Goal: Transaction & Acquisition: Purchase product/service

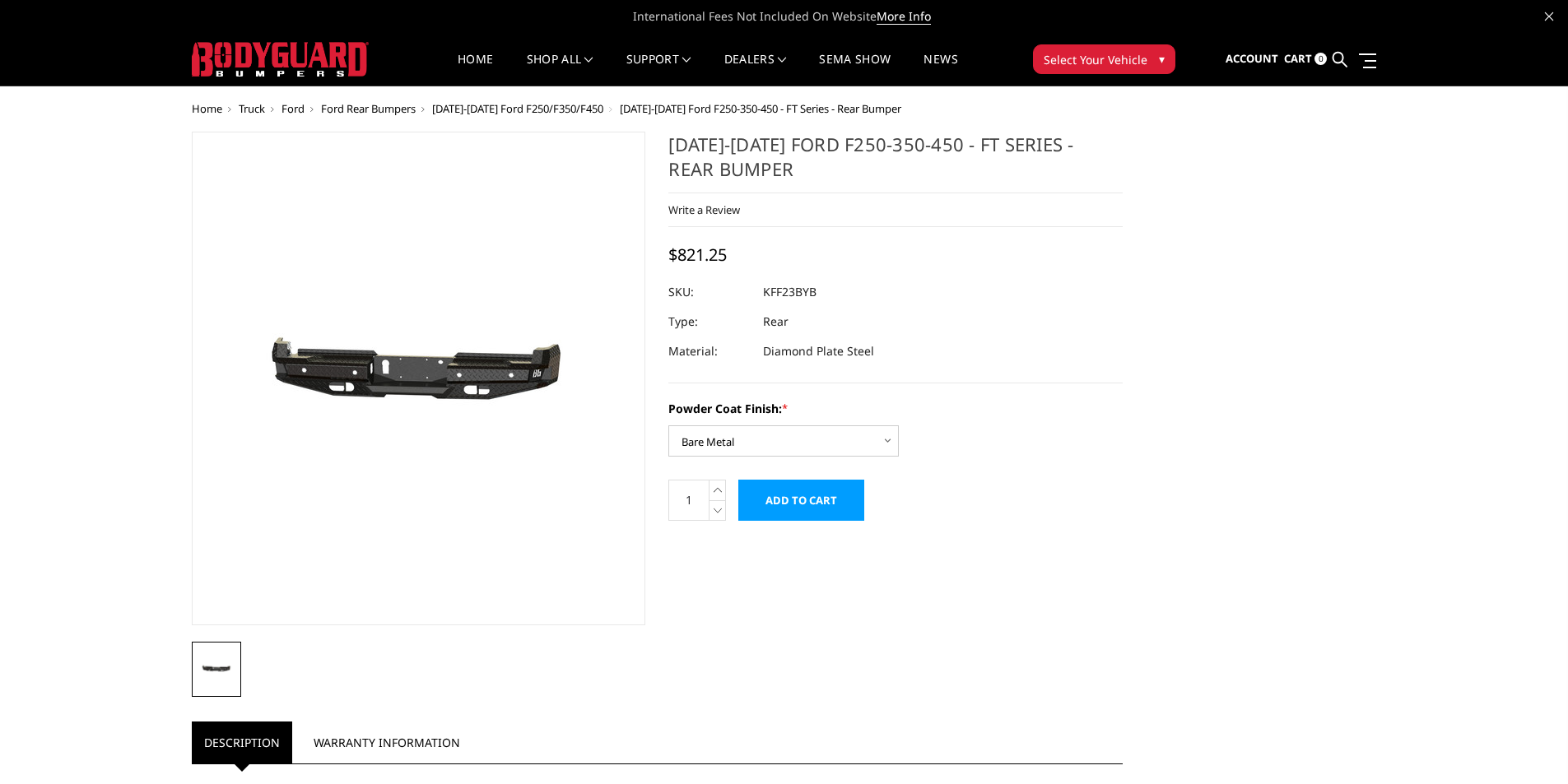
drag, startPoint x: 845, startPoint y: 279, endPoint x: 768, endPoint y: 285, distance: 77.2
click at [768, 285] on dl "SKU: KFF23BYB UPC: Type: Rear Material: Diamond Plate Steel" at bounding box center [895, 321] width 454 height 89
click at [808, 292] on dd "KFF23BYB" at bounding box center [790, 291] width 53 height 29
click at [813, 292] on dd "KFF23BYB" at bounding box center [790, 291] width 53 height 29
drag, startPoint x: 817, startPoint y: 292, endPoint x: 774, endPoint y: 293, distance: 43.0
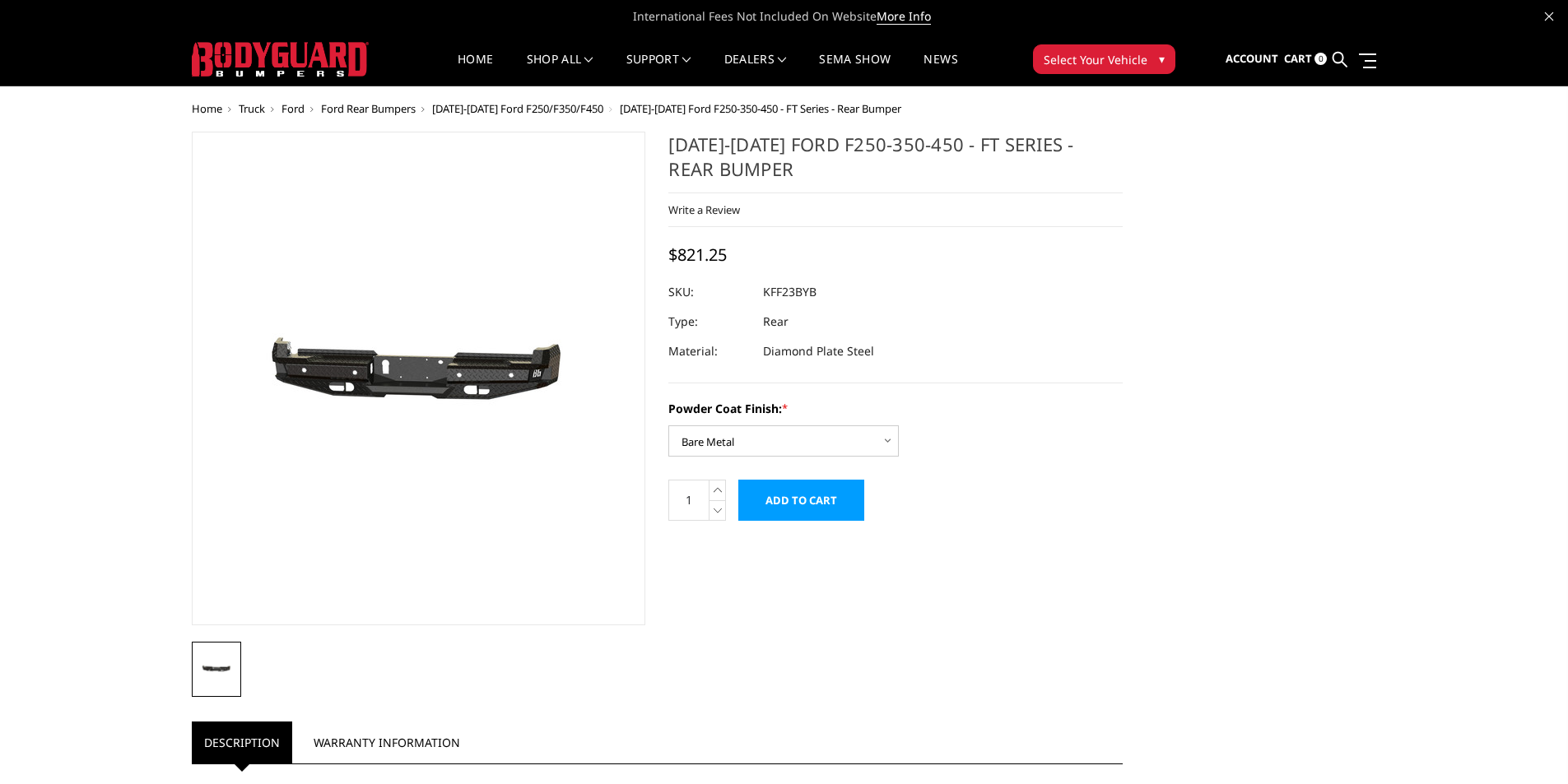
click at [774, 293] on dd "KFF23BYB" at bounding box center [790, 291] width 53 height 29
drag, startPoint x: 764, startPoint y: 296, endPoint x: 813, endPoint y: 295, distance: 49.0
click at [813, 295] on dd "KFF23BYB" at bounding box center [790, 291] width 53 height 29
click at [815, 290] on dd "KFF23BYB" at bounding box center [790, 291] width 53 height 29
drag, startPoint x: 815, startPoint y: 290, endPoint x: 763, endPoint y: 291, distance: 52.0
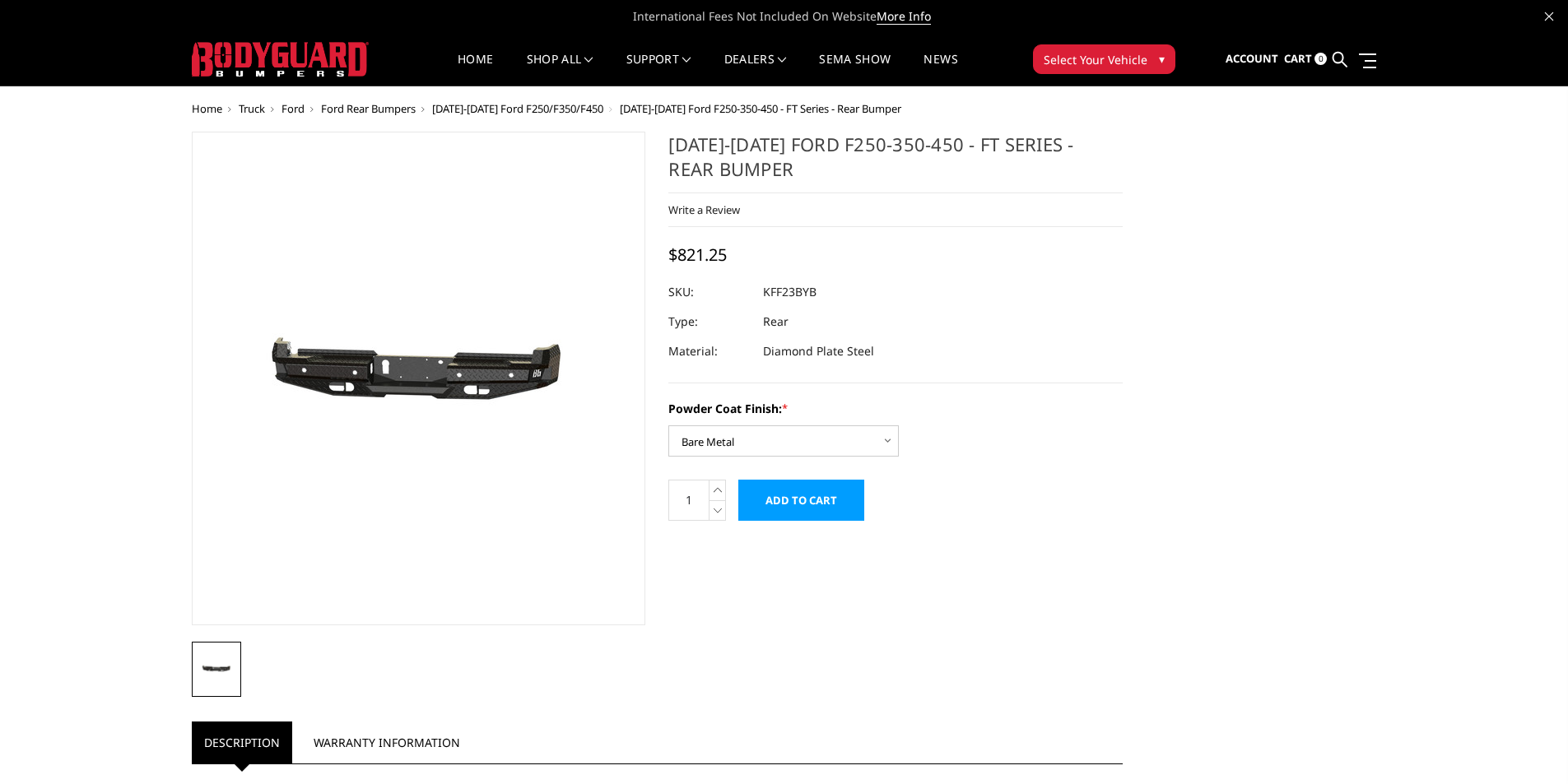
click at [763, 291] on dd "KFF23BYB" at bounding box center [790, 291] width 53 height 29
drag, startPoint x: 766, startPoint y: 291, endPoint x: 841, endPoint y: 291, distance: 75.0
click at [841, 291] on dl "SKU: KFF23BYB UPC: Type: Rear Material: Diamond Plate Steel" at bounding box center [895, 321] width 454 height 89
click at [854, 271] on div "2023-2025 Ford F250-350-450 - FT Series - Rear Bumper Write a Review Write a Re…" at bounding box center [895, 258] width 454 height 252
click at [969, 129] on div "Home Truck Ford Ford Rear Bumpers 2023-2025 Ford F250/F350/F450 2023-2025 Ford …" at bounding box center [785, 684] width 1186 height 1162
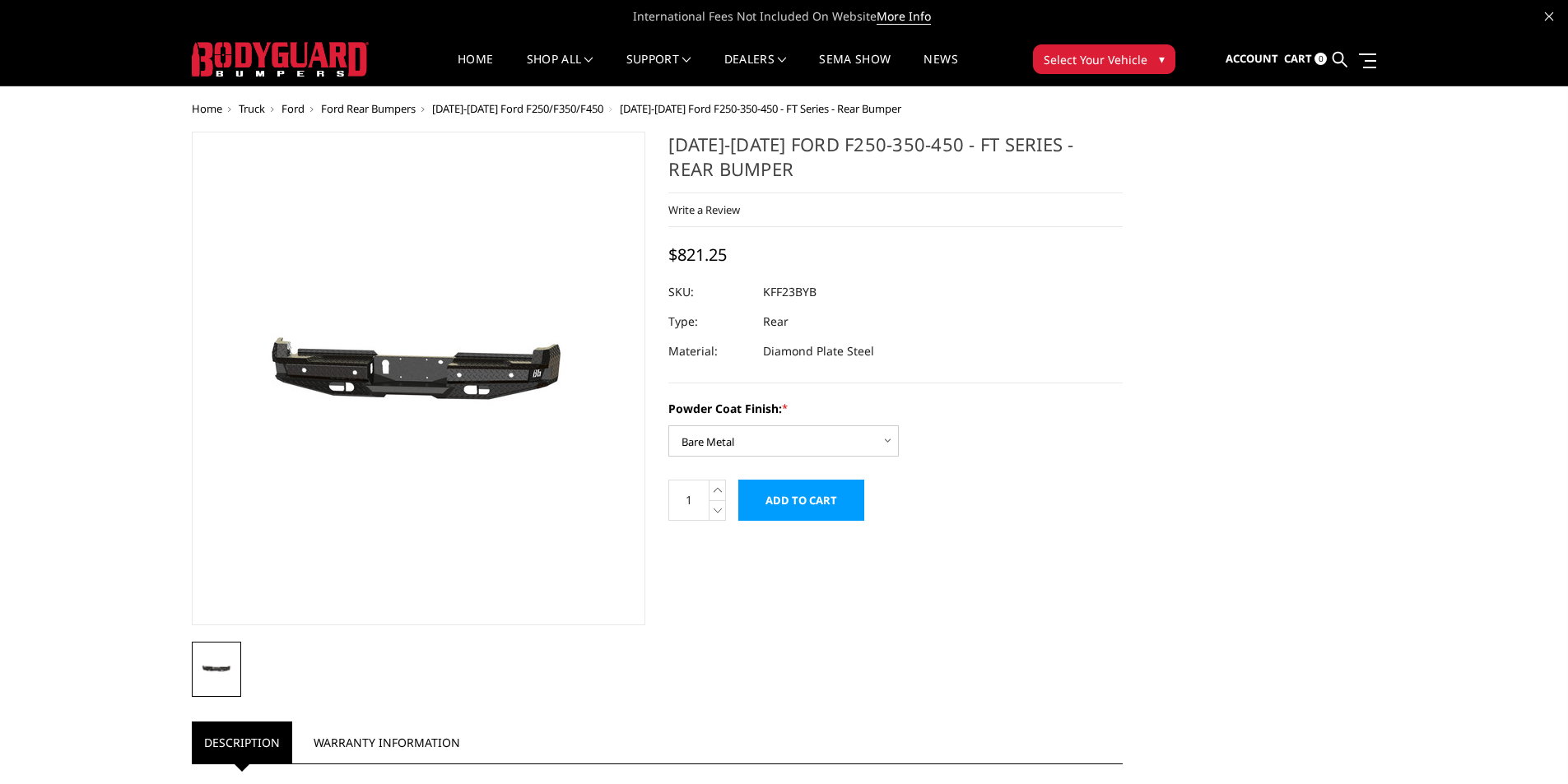
drag, startPoint x: 971, startPoint y: 146, endPoint x: 926, endPoint y: 152, distance: 45.4
click at [926, 152] on h1 "2023-2025 Ford F250-350-450 - FT Series - Rear Bumper" at bounding box center [895, 163] width 454 height 62
drag, startPoint x: 909, startPoint y: 149, endPoint x: 1019, endPoint y: 144, distance: 110.1
click at [1019, 144] on h1 "2023-2025 Ford F250-350-450 - FT Series - Rear Bumper" at bounding box center [895, 163] width 454 height 62
click at [761, 135] on h1 "2023-2025 Ford F250-350-450 - FT Series - Rear Bumper" at bounding box center [895, 163] width 454 height 62
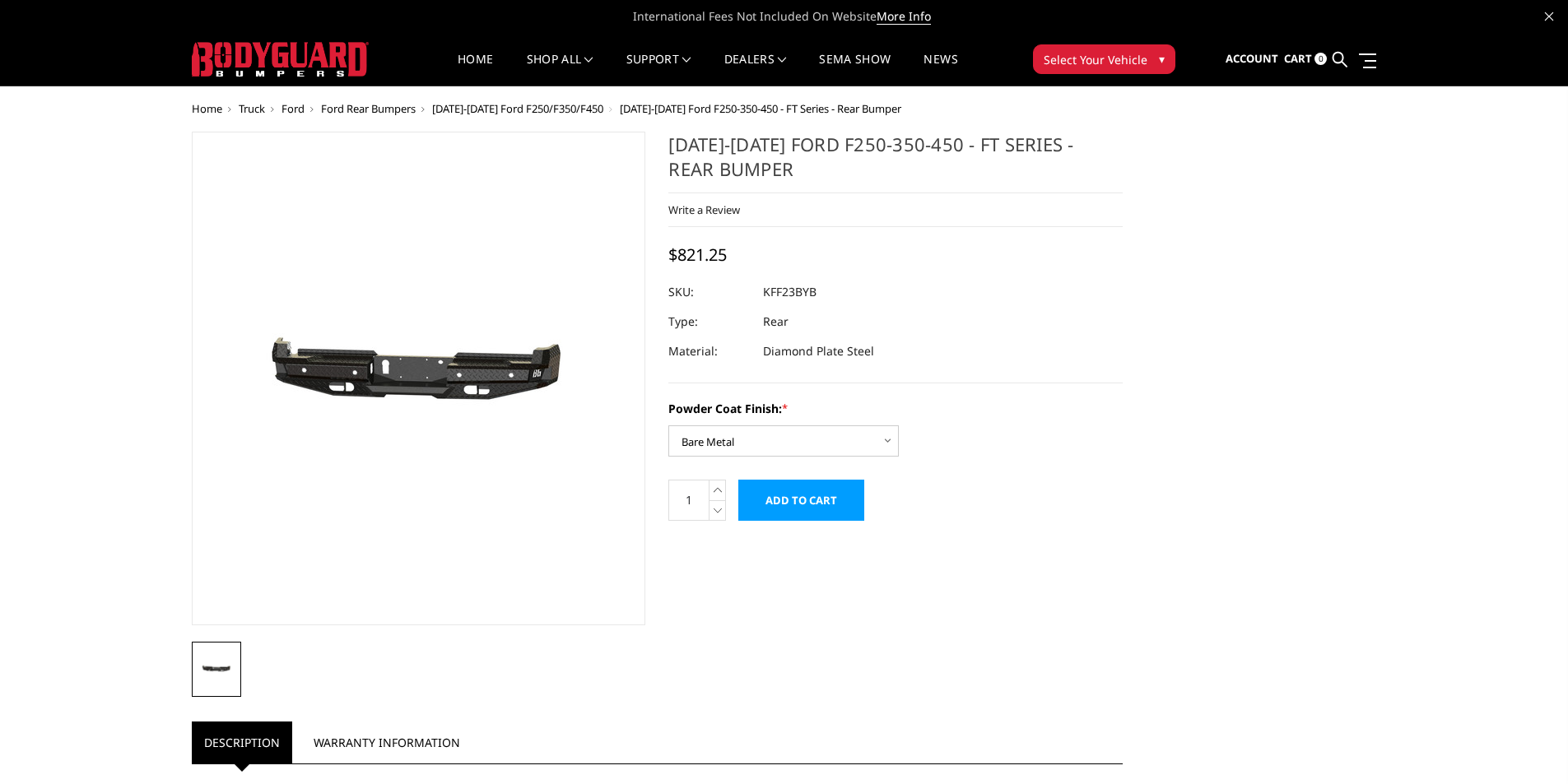
drag, startPoint x: 1089, startPoint y: 17, endPoint x: 1016, endPoint y: 71, distance: 90.8
click at [1043, 19] on span "International Fees Not Included On Website More Info" at bounding box center [785, 16] width 1186 height 33
drag, startPoint x: 763, startPoint y: 293, endPoint x: 827, endPoint y: 292, distance: 64.0
click at [834, 293] on dl "SKU: KFF23BYB UPC: Type: Rear Material: Diamond Plate Steel" at bounding box center [895, 321] width 454 height 89
drag, startPoint x: 816, startPoint y: 292, endPoint x: 746, endPoint y: 294, distance: 70.0
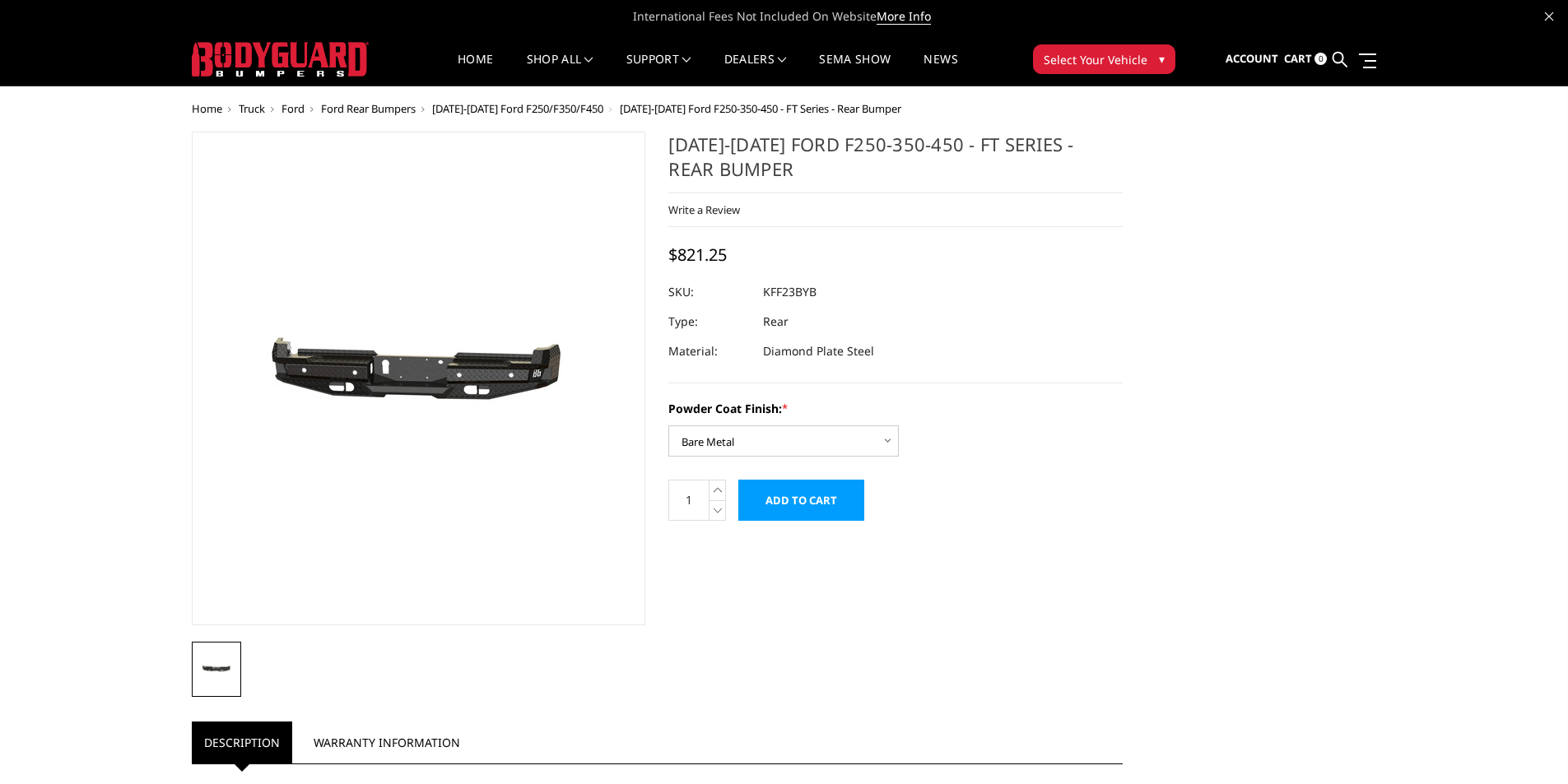
click at [746, 294] on dl "SKU: KFF23BYB UPC: Type: Rear Material: Diamond Plate Steel" at bounding box center [895, 321] width 454 height 89
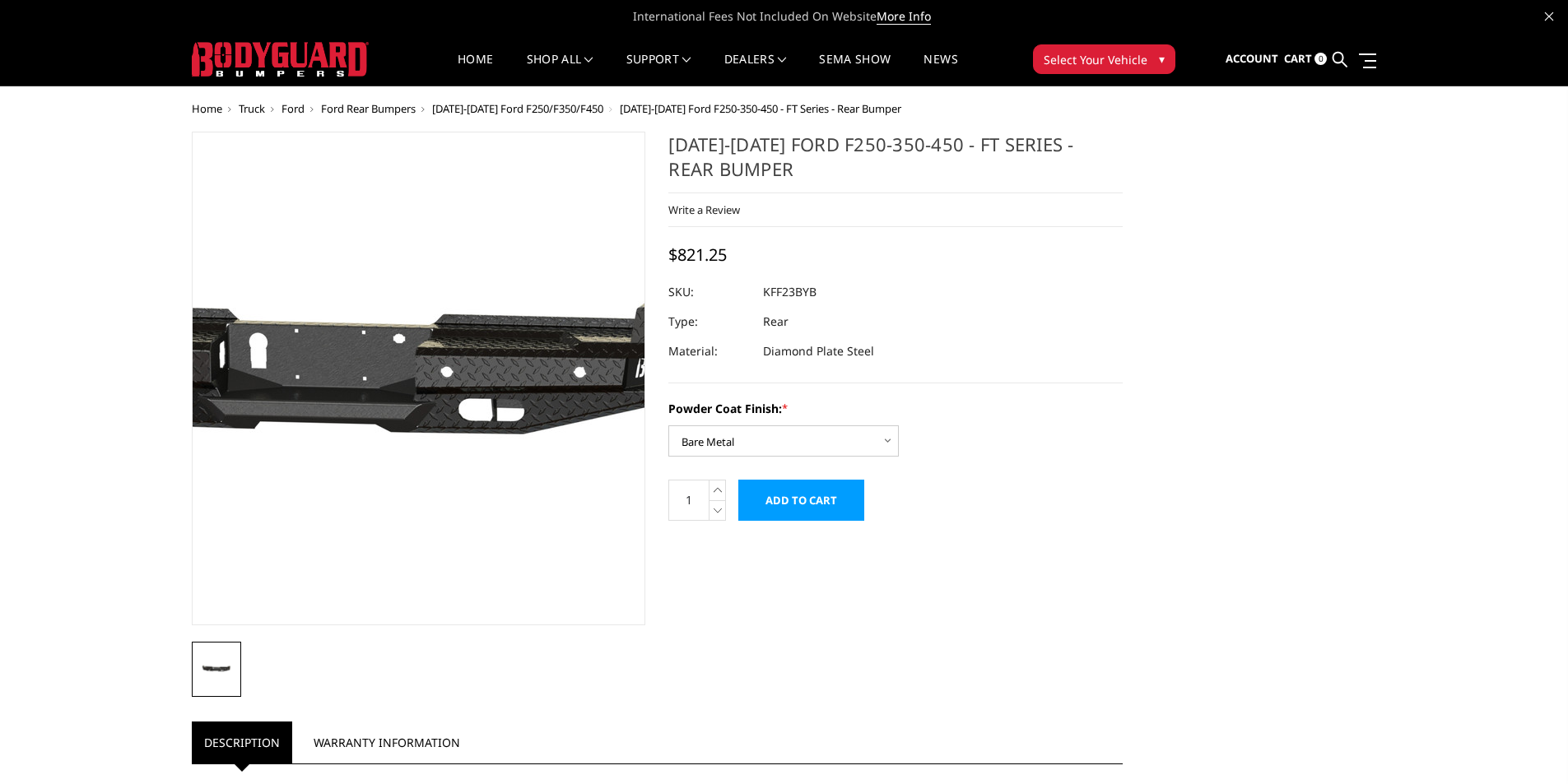
click at [478, 308] on img at bounding box center [341, 381] width 1054 height 501
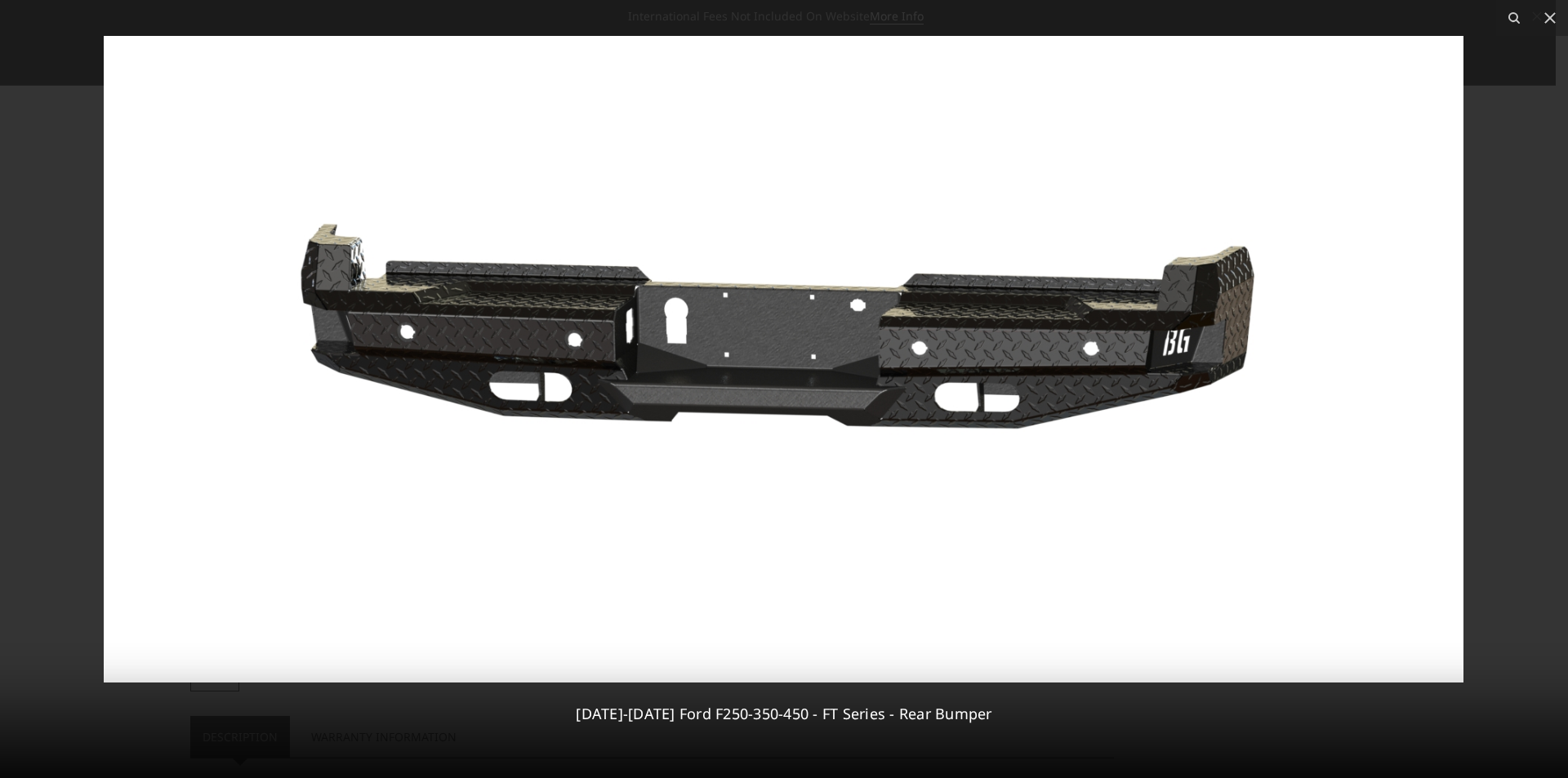
click at [1522, 204] on div at bounding box center [784, 389] width 1568 height 778
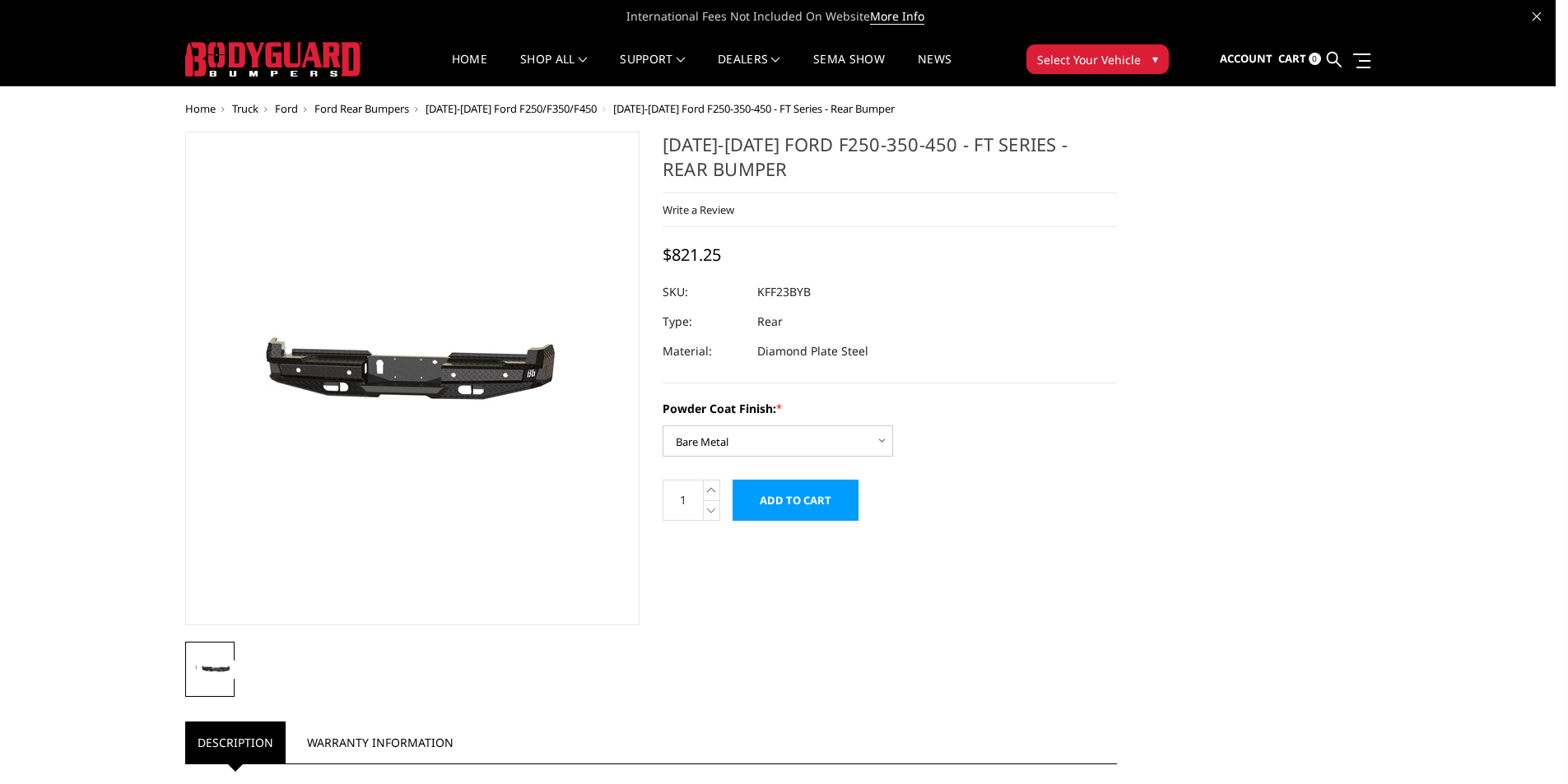
click at [1054, 356] on dl "SKU: KFF23BYB UPC: Type: Rear Material: Diamond Plate Steel" at bounding box center [890, 321] width 454 height 89
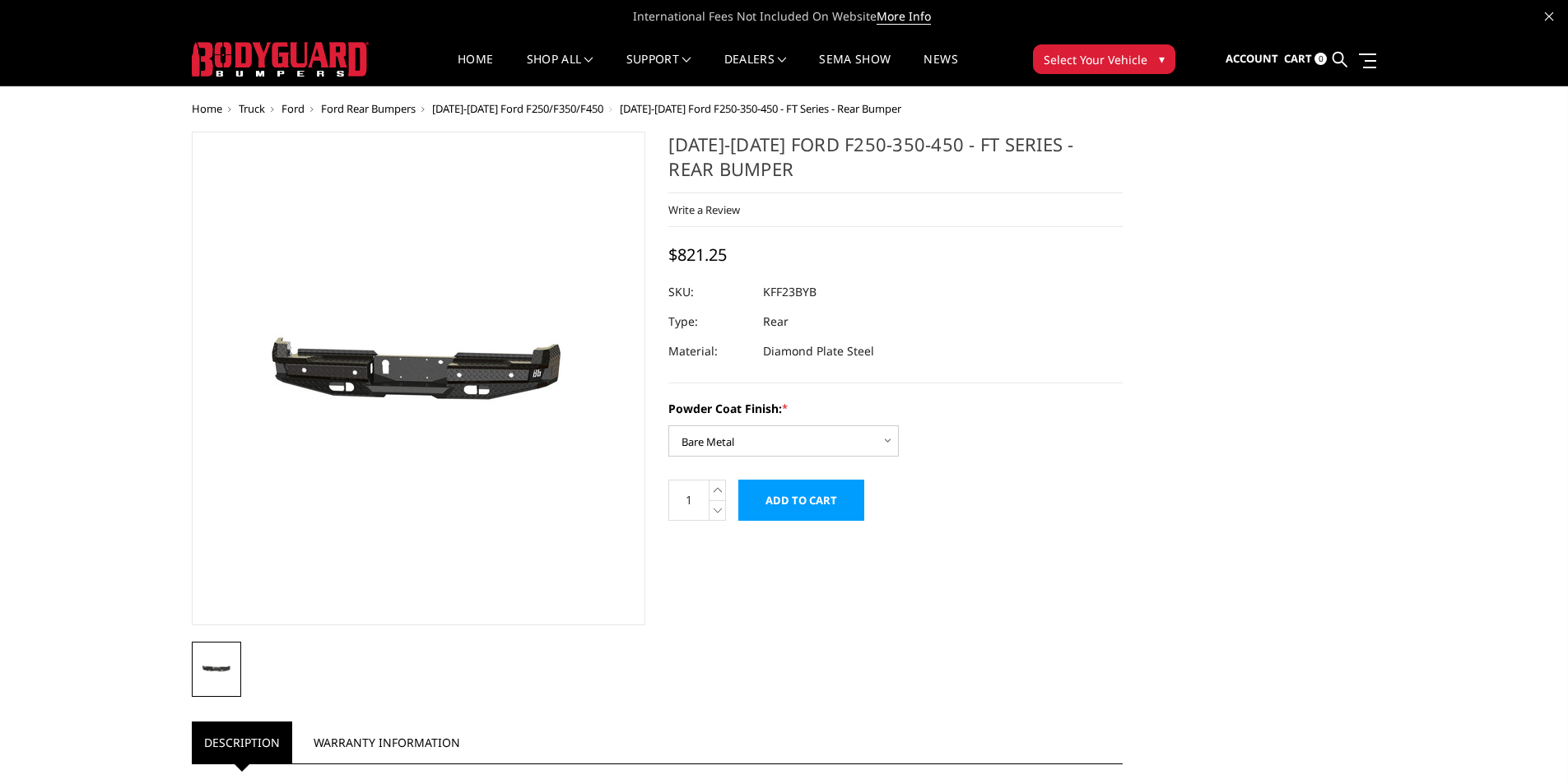
drag, startPoint x: 812, startPoint y: 292, endPoint x: 764, endPoint y: 295, distance: 48.1
click at [764, 295] on dd "KFF23BYB" at bounding box center [790, 291] width 53 height 29
click at [752, 440] on select "Choose Options Bare Metal Gloss Black Powder Coat Textured Black Powder Coat" at bounding box center [783, 441] width 230 height 31
select select "3421"
click at [668, 426] on select "Choose Options Bare Metal Gloss Black Powder Coat Textured Black Powder Coat" at bounding box center [783, 441] width 230 height 31
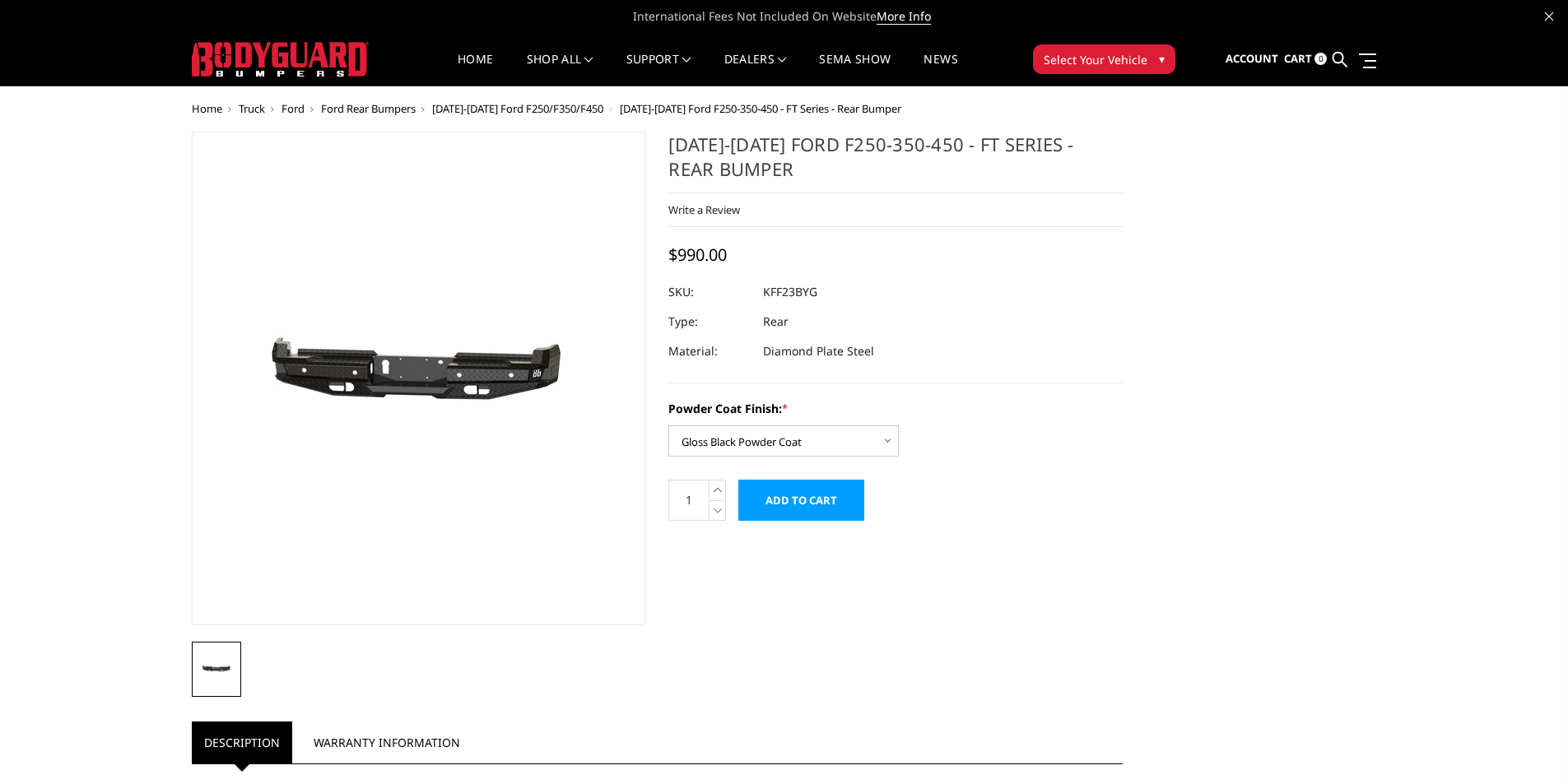
drag, startPoint x: 812, startPoint y: 288, endPoint x: 781, endPoint y: 292, distance: 31.3
click at [781, 292] on dd "KFF23BYG" at bounding box center [790, 291] width 54 height 29
click at [766, 293] on dd "KFF23BYG" at bounding box center [790, 291] width 54 height 29
drag, startPoint x: 766, startPoint y: 293, endPoint x: 813, endPoint y: 297, distance: 47.2
click at [813, 297] on dd "KFF23BYG" at bounding box center [790, 291] width 54 height 29
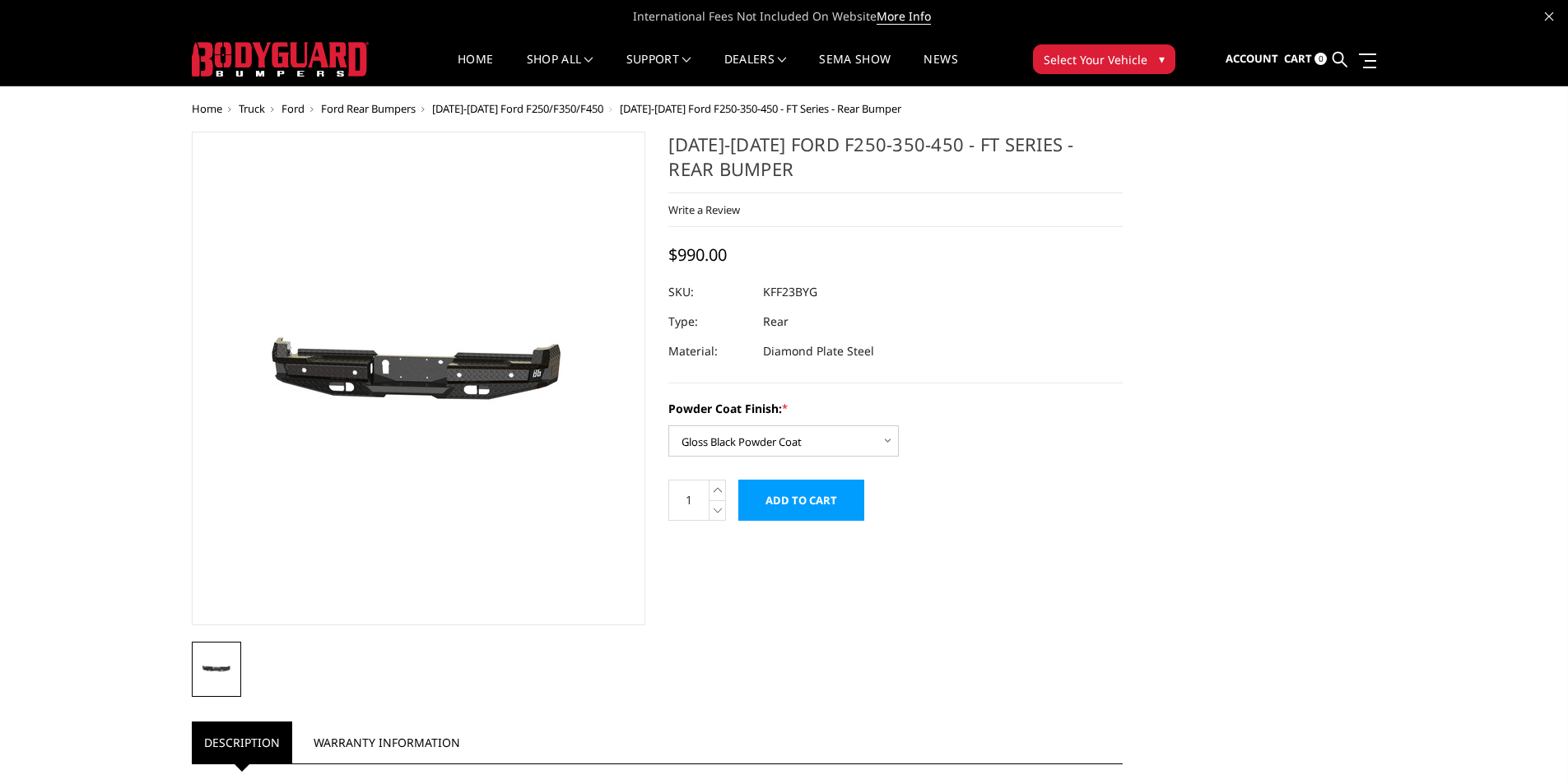
click at [803, 497] on input "Add to Cart" at bounding box center [801, 500] width 126 height 41
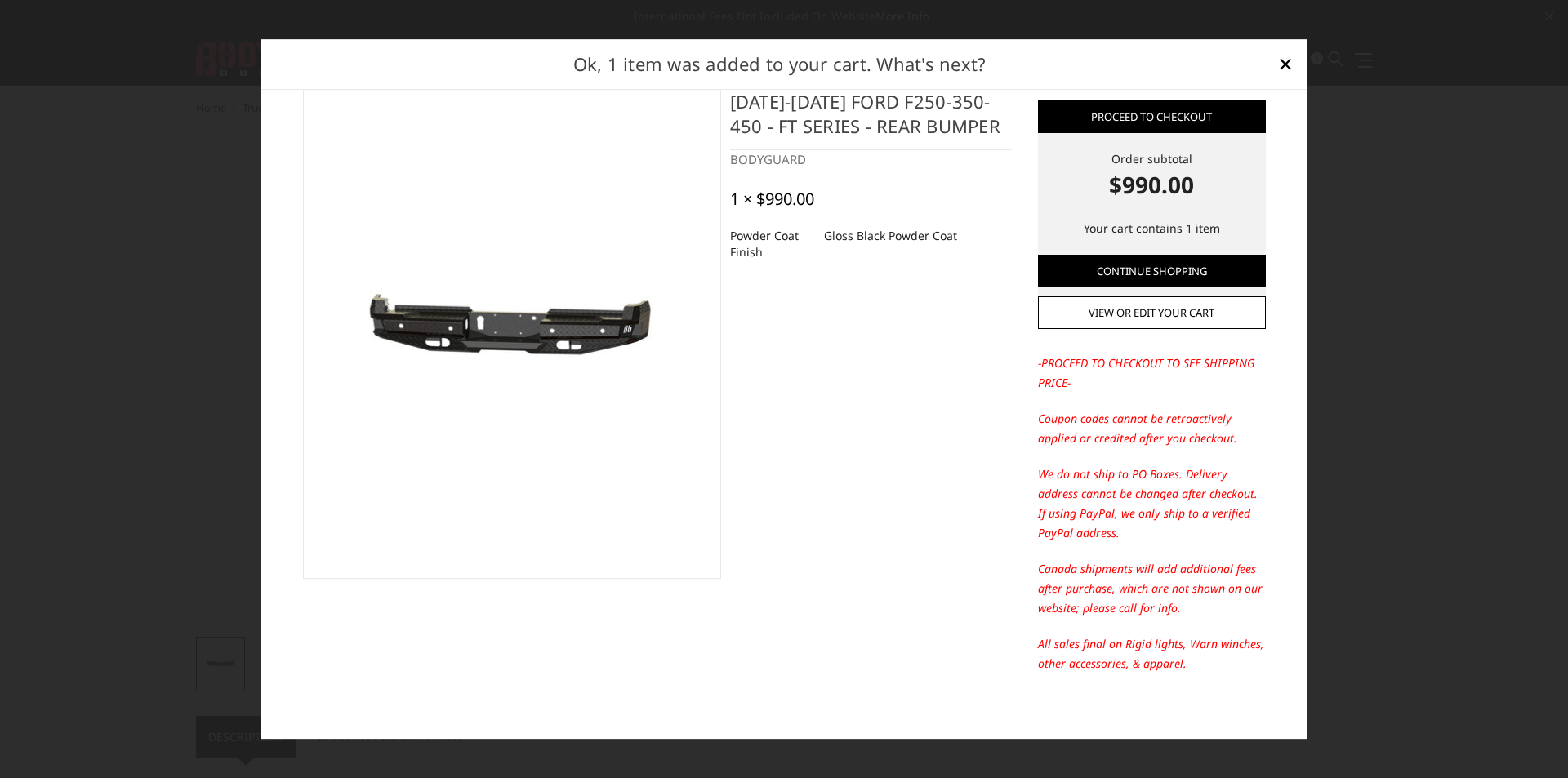
scroll to position [38, 0]
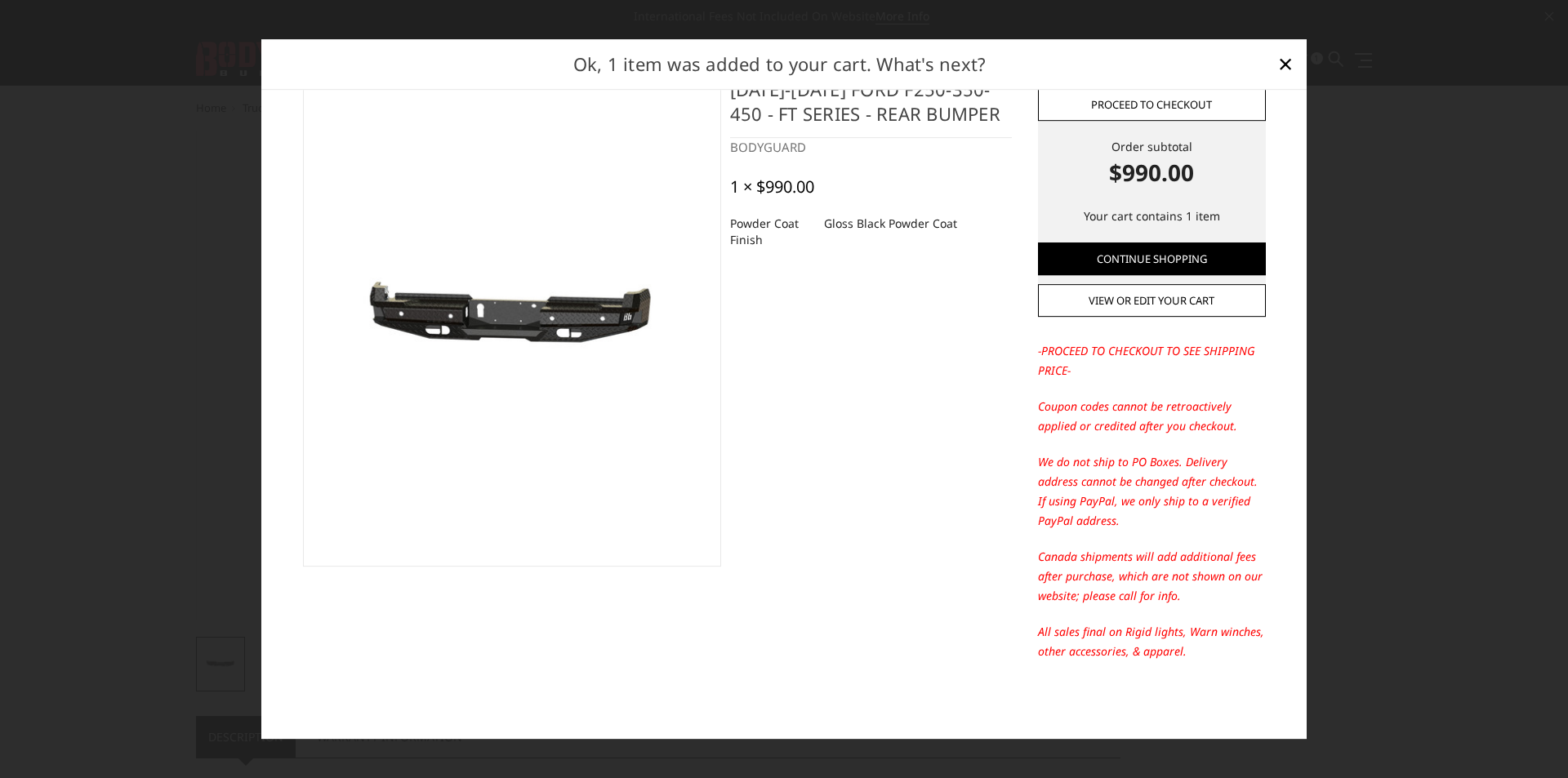
click at [1165, 109] on link "Proceed to checkout" at bounding box center [1151, 104] width 228 height 32
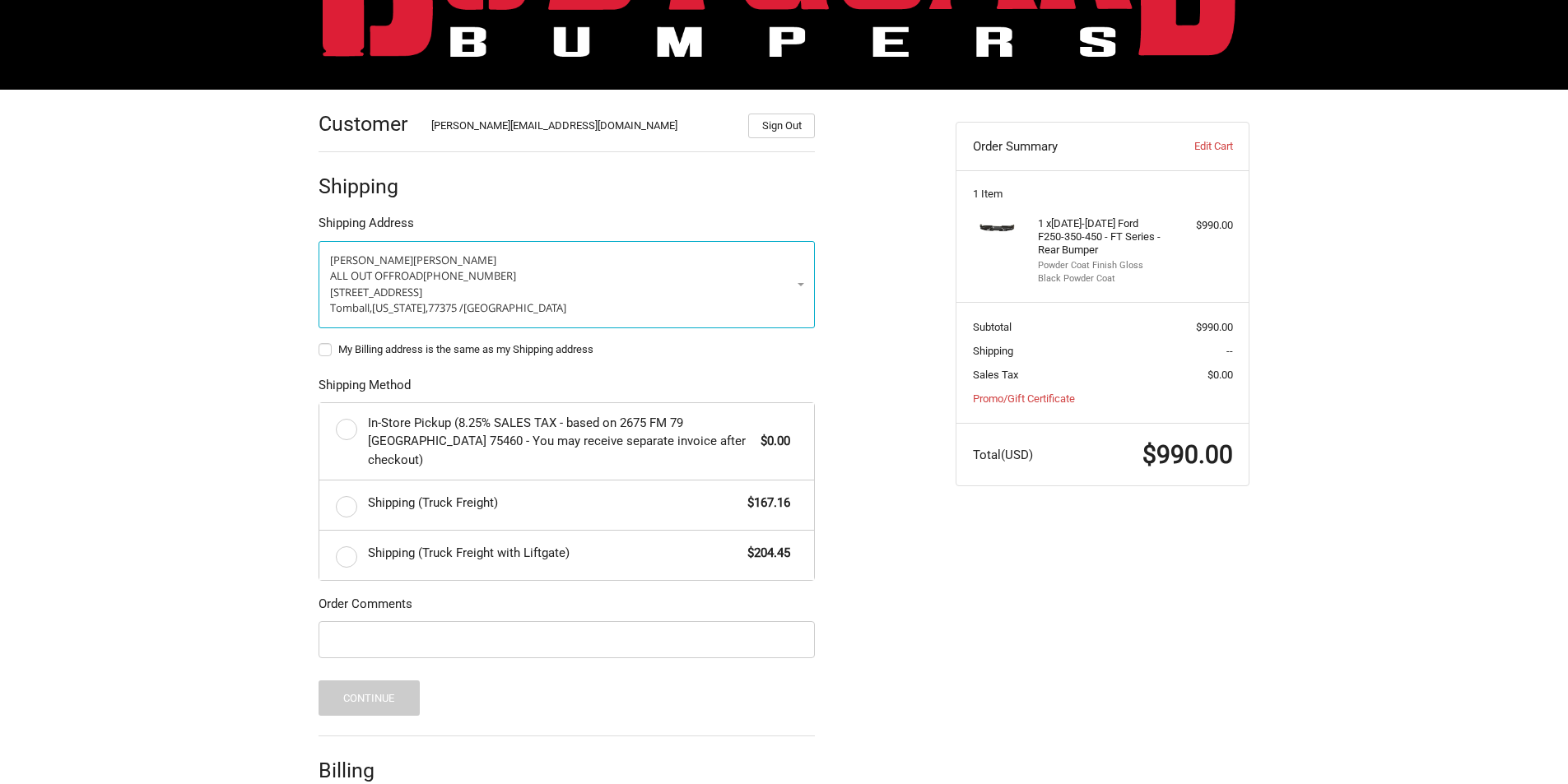
scroll to position [232, 0]
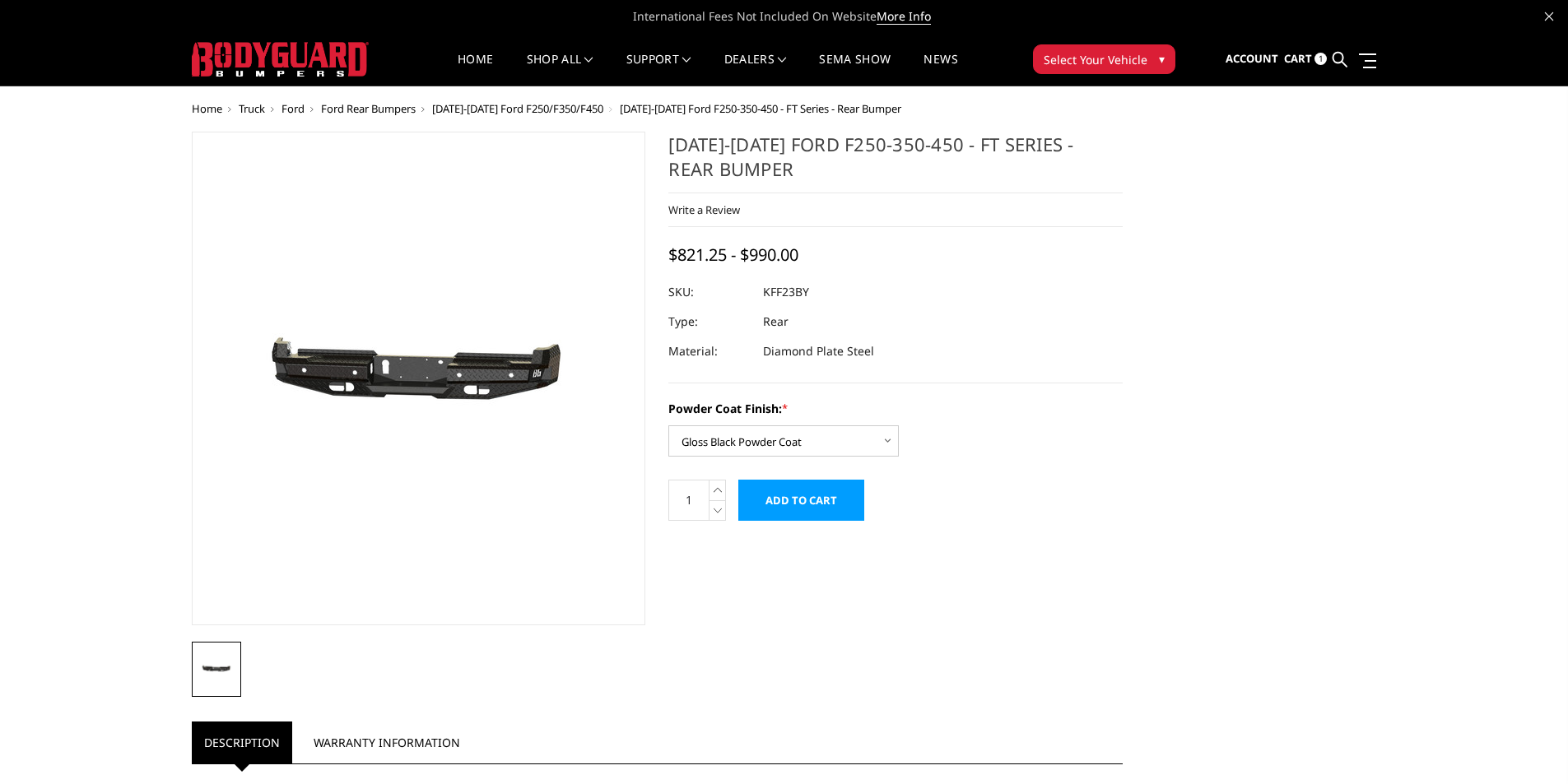
select select "3421"
click at [1308, 54] on span "Cart" at bounding box center [1298, 58] width 28 height 15
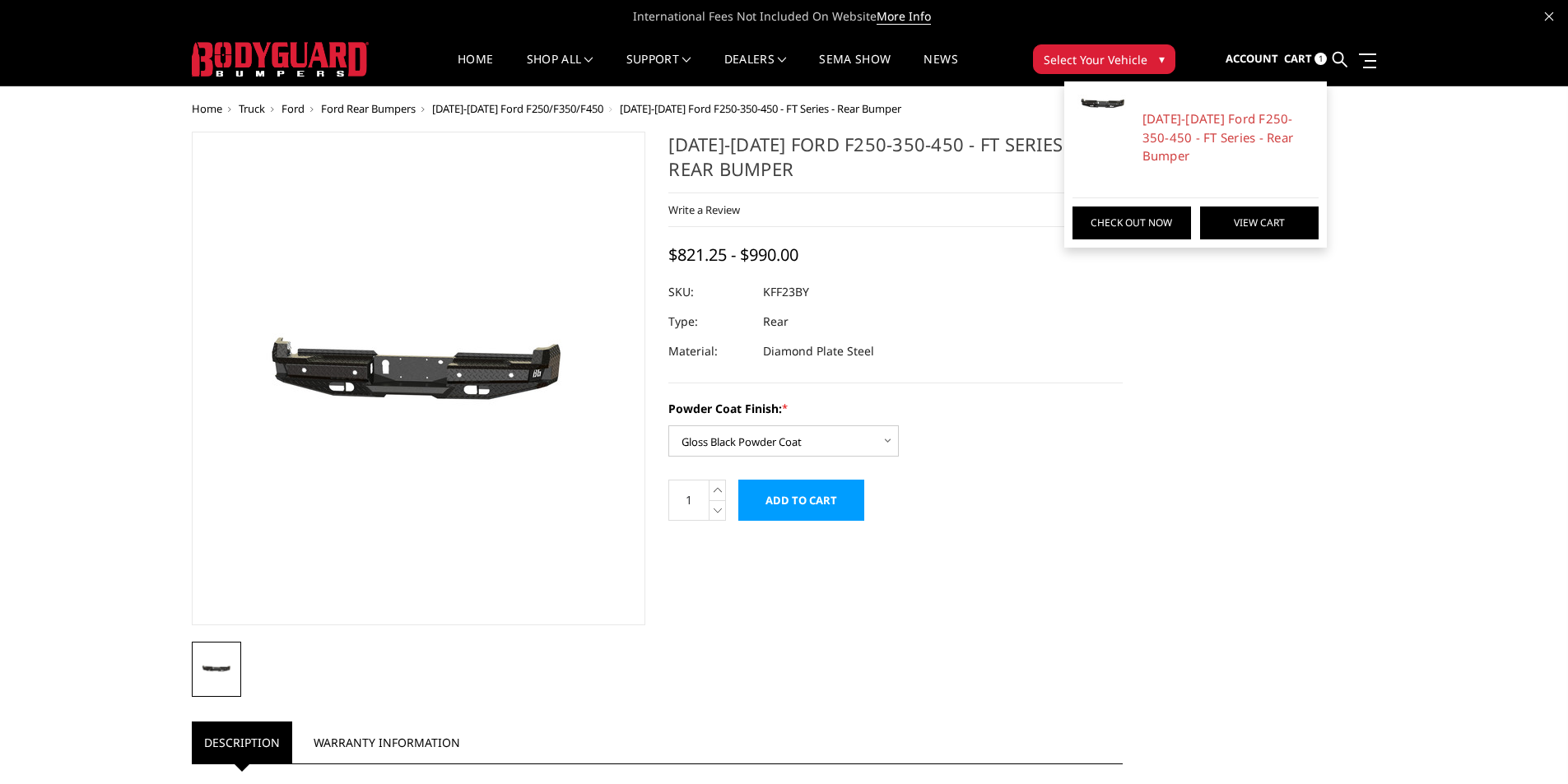
click at [1236, 206] on link "View Cart" at bounding box center [1259, 222] width 119 height 33
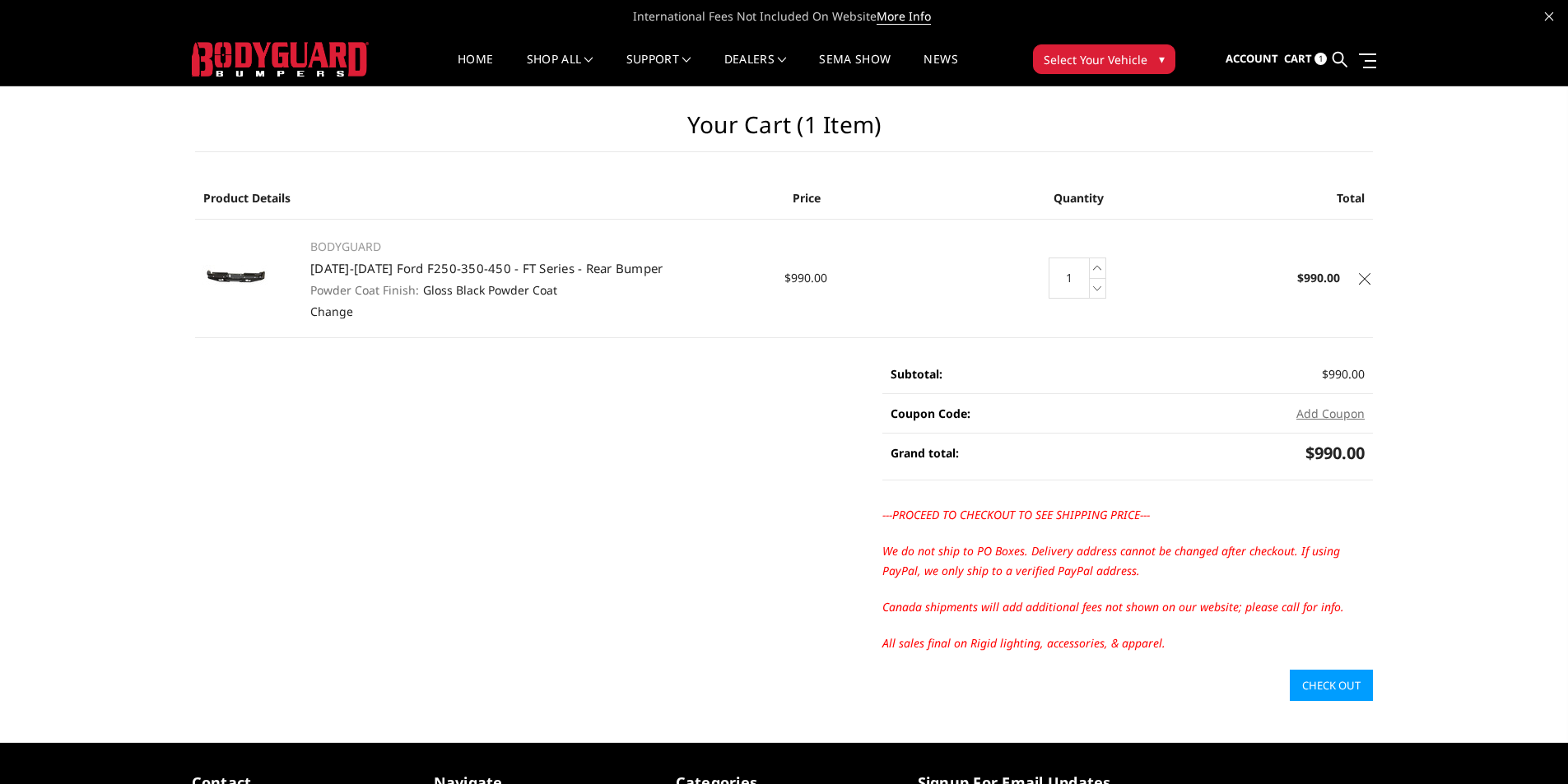
click at [1360, 276] on icon at bounding box center [1364, 279] width 12 height 12
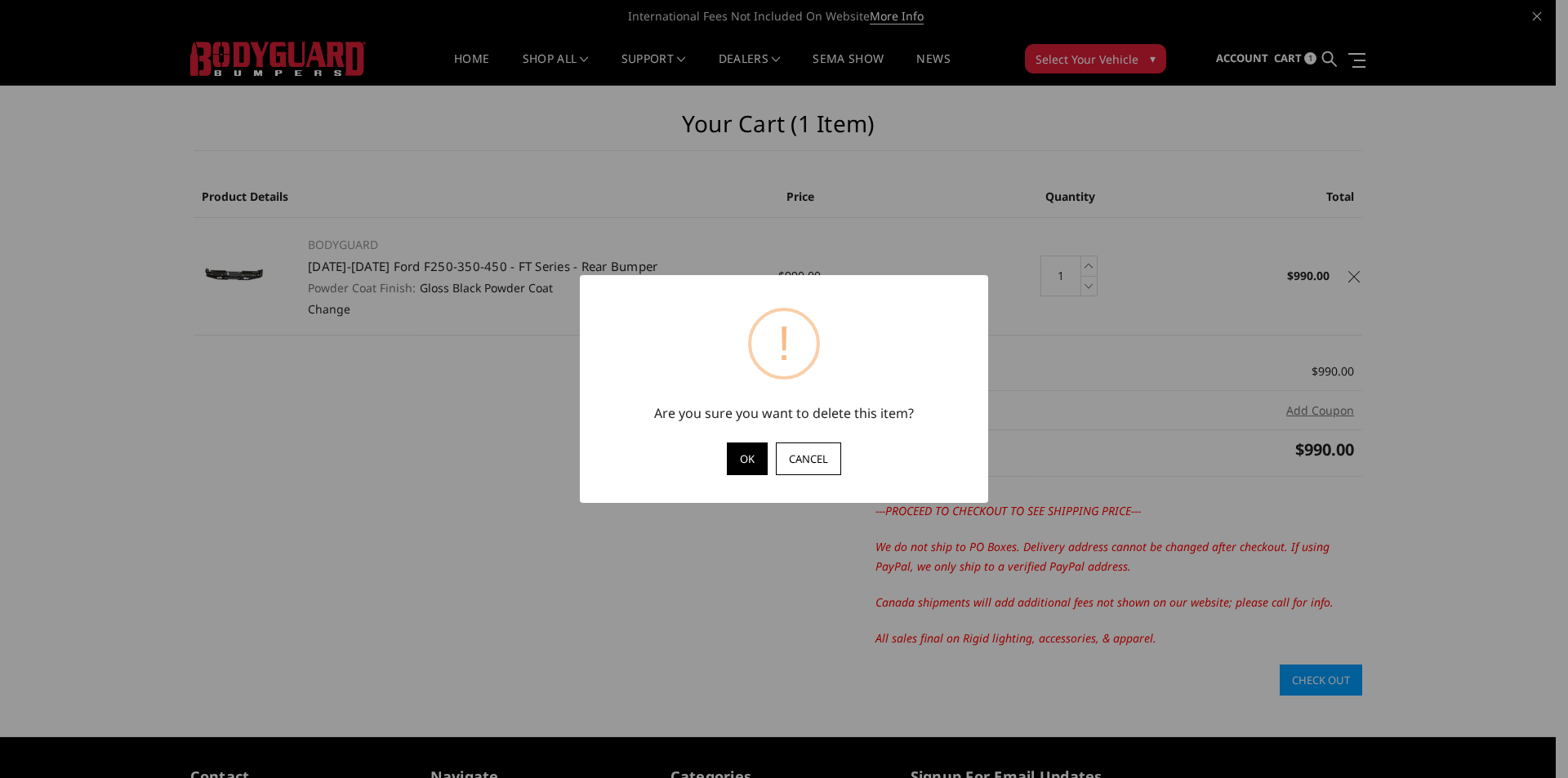
click at [746, 460] on button "OK" at bounding box center [746, 458] width 41 height 32
